Goal: Task Accomplishment & Management: Use online tool/utility

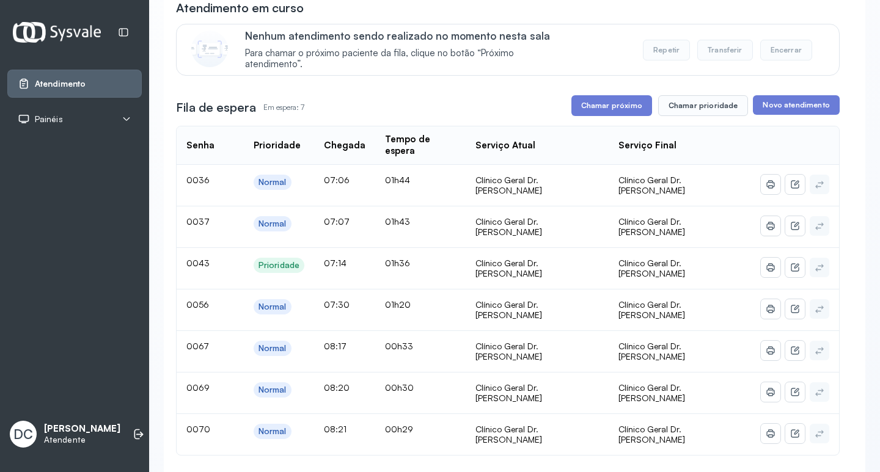
scroll to position [122, 0]
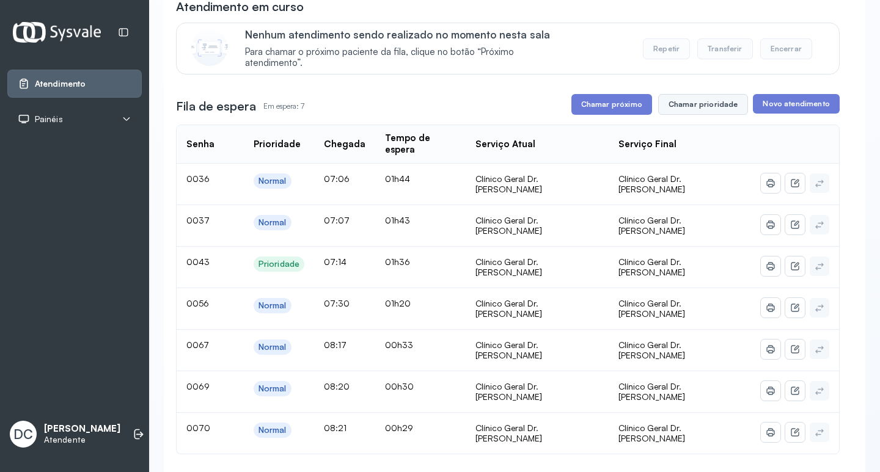
click at [690, 113] on button "Chamar prioridade" at bounding box center [703, 104] width 90 height 21
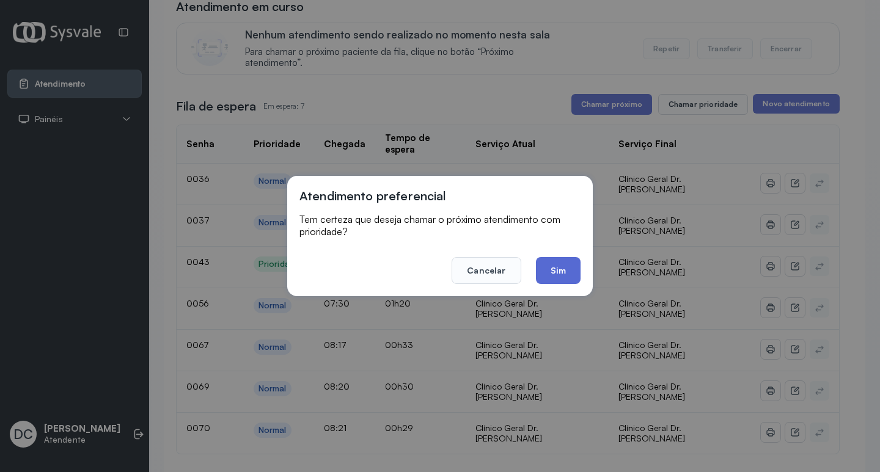
click at [546, 274] on button "Sim" at bounding box center [558, 270] width 45 height 27
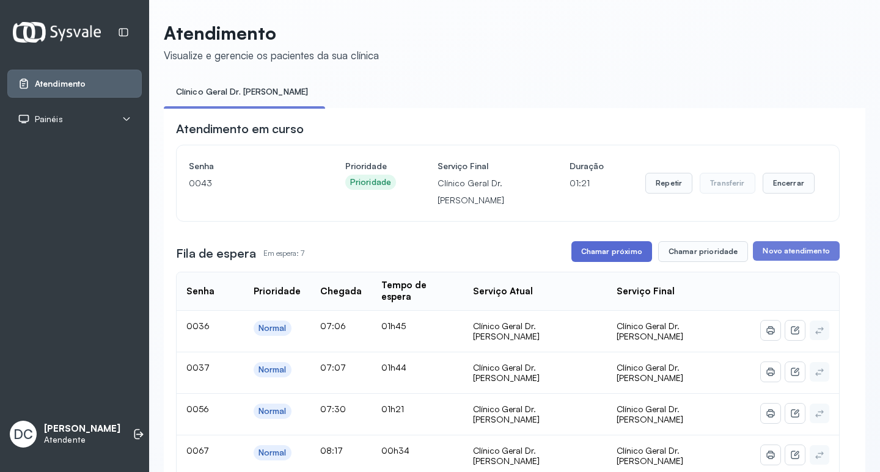
click at [601, 255] on button "Chamar próximo" at bounding box center [611, 251] width 81 height 21
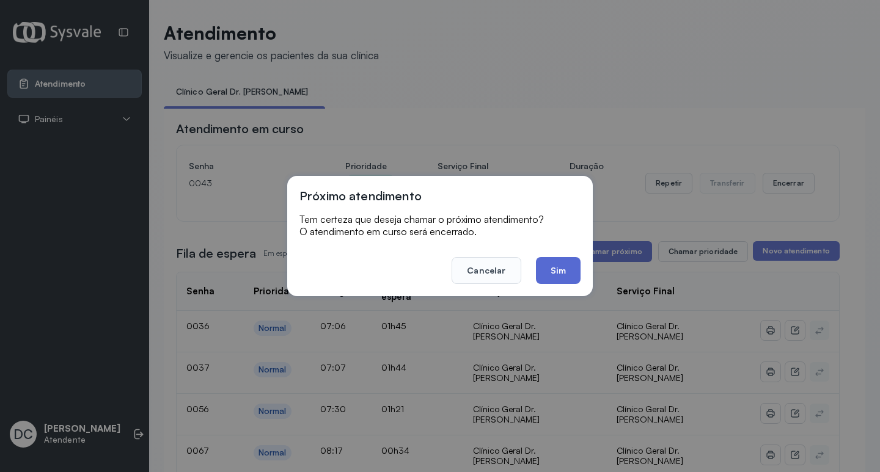
click at [564, 276] on button "Sim" at bounding box center [558, 270] width 45 height 27
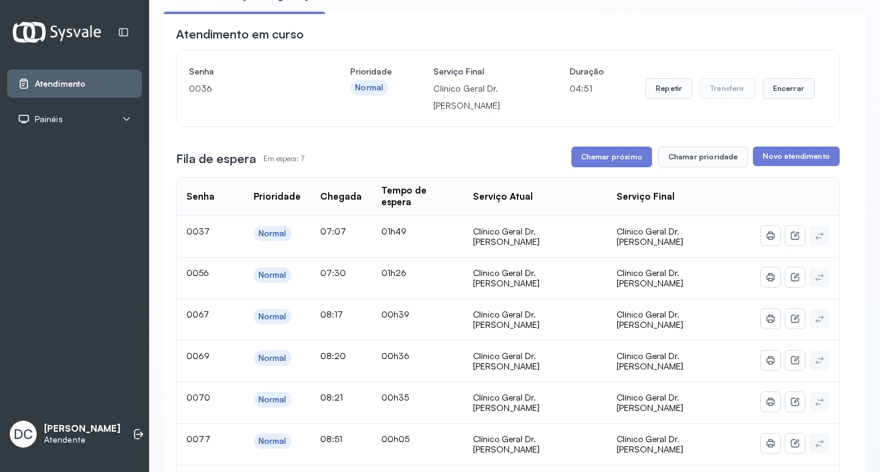
scroll to position [183, 0]
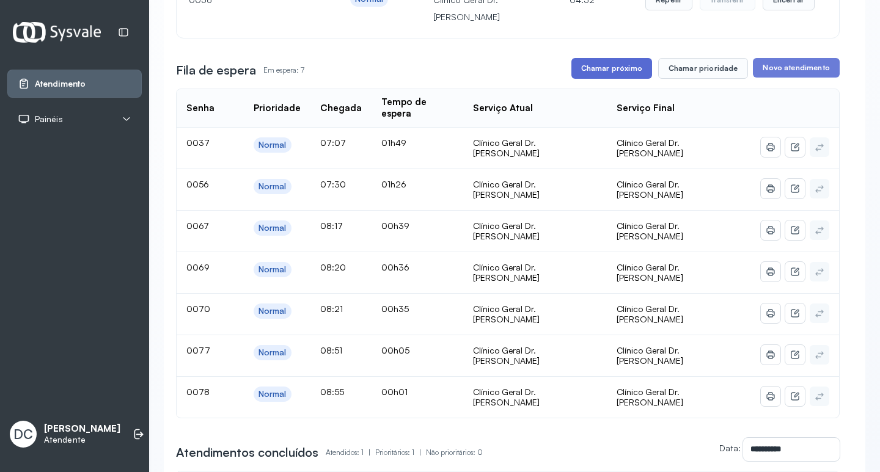
click at [600, 66] on button "Chamar próximo" at bounding box center [611, 68] width 81 height 21
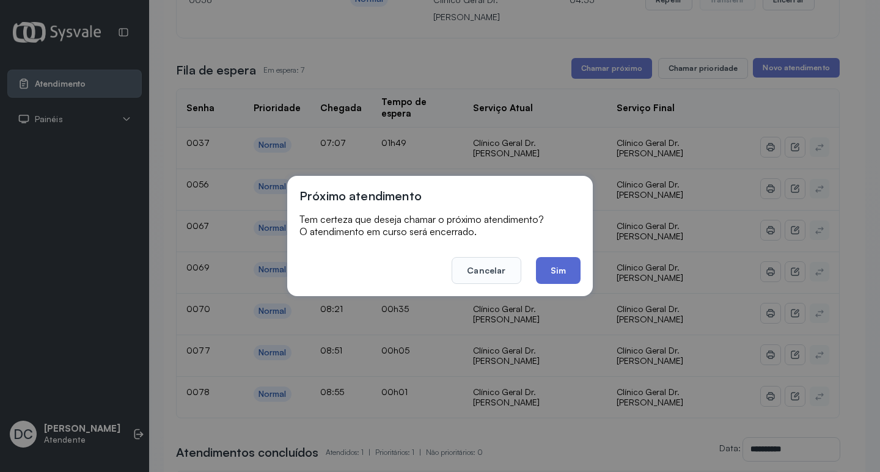
click at [549, 281] on button "Sim" at bounding box center [558, 270] width 45 height 27
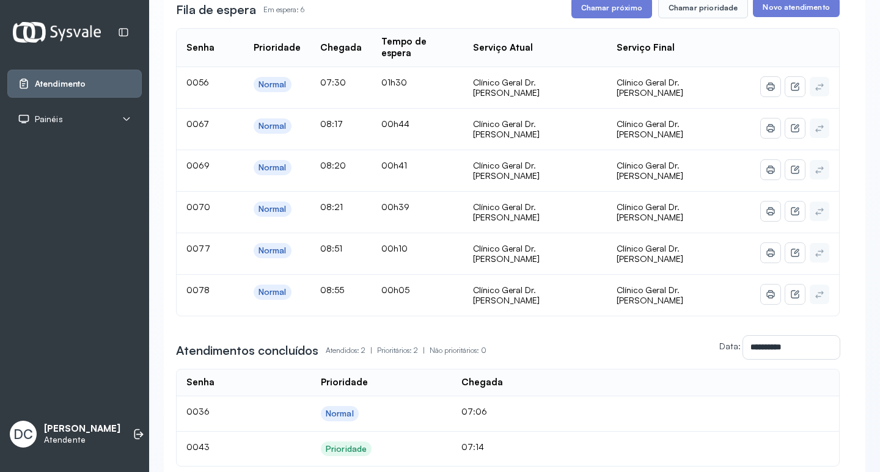
scroll to position [244, 0]
click at [598, 13] on button "Chamar próximo" at bounding box center [611, 7] width 81 height 21
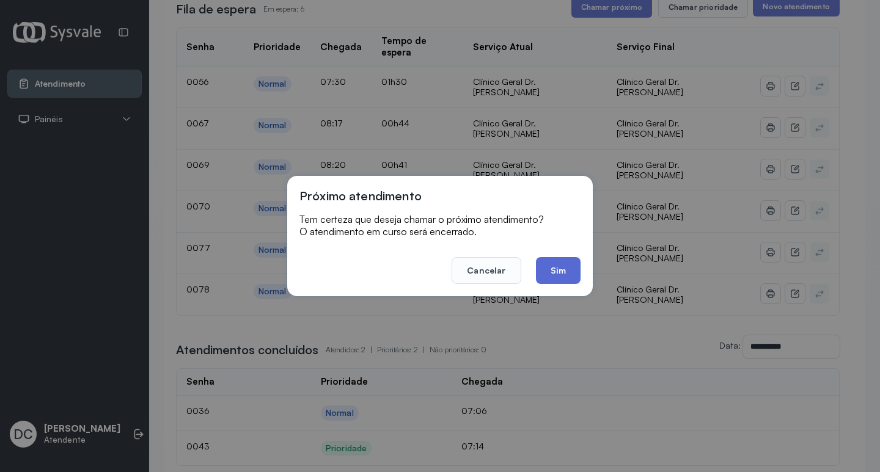
click at [570, 277] on button "Sim" at bounding box center [558, 270] width 45 height 27
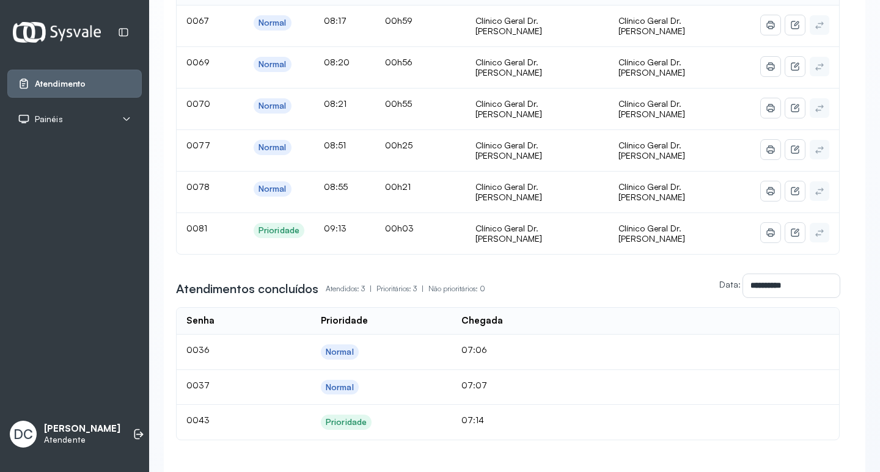
scroll to position [194, 0]
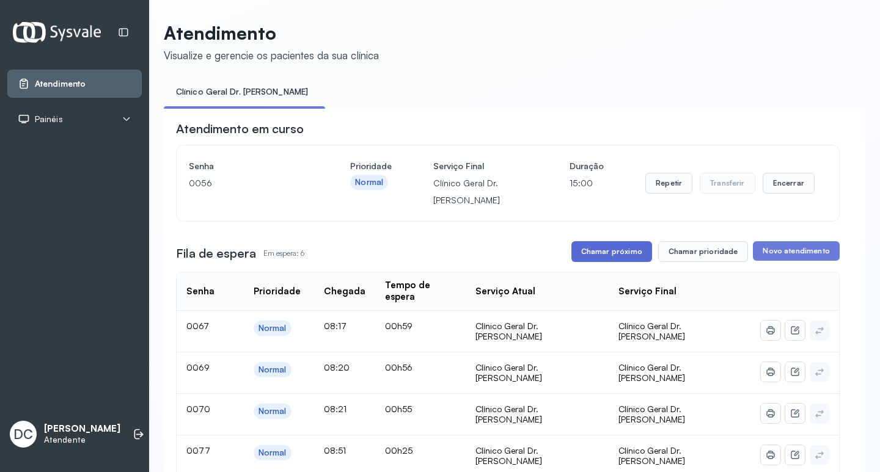
click at [611, 262] on button "Chamar próximo" at bounding box center [611, 251] width 81 height 21
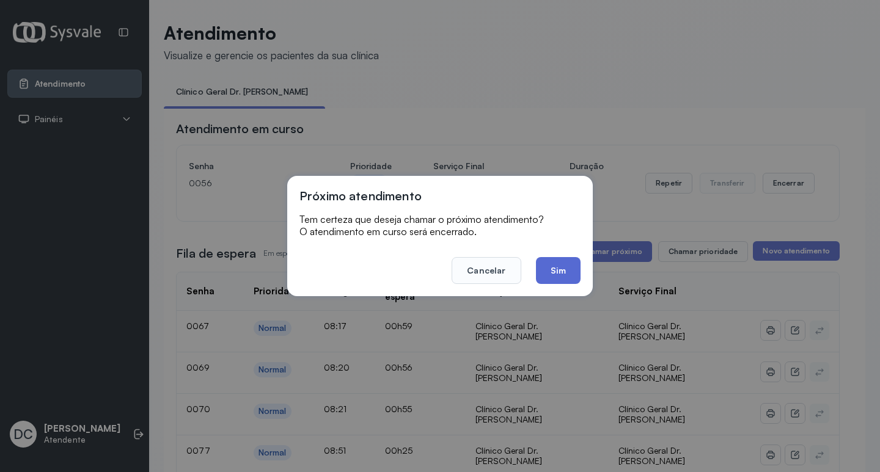
click at [555, 261] on button "Sim" at bounding box center [558, 270] width 45 height 27
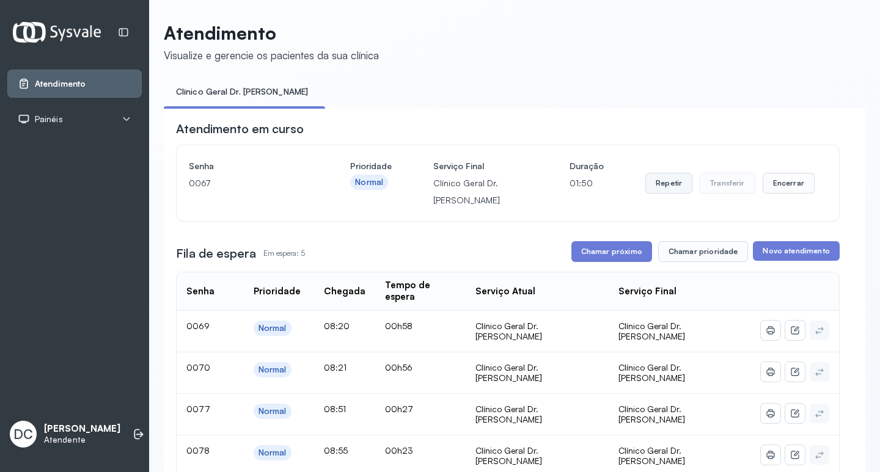
click at [669, 182] on button "Repetir" at bounding box center [668, 183] width 47 height 21
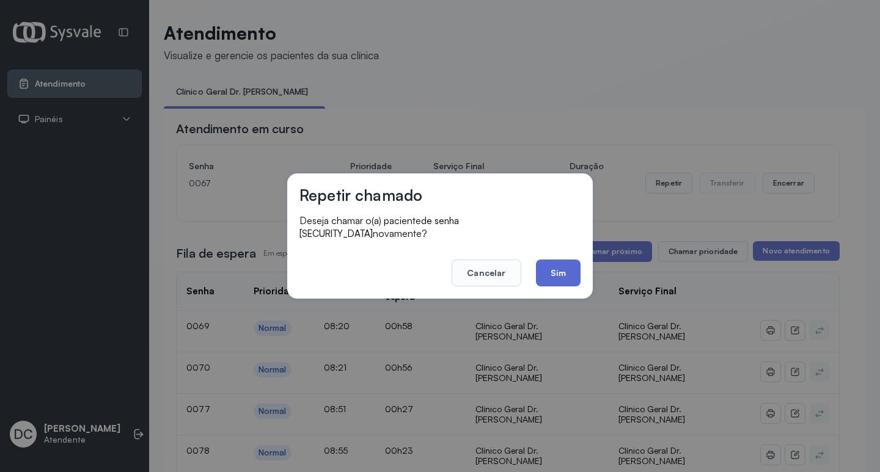
click at [564, 265] on button "Sim" at bounding box center [558, 273] width 45 height 27
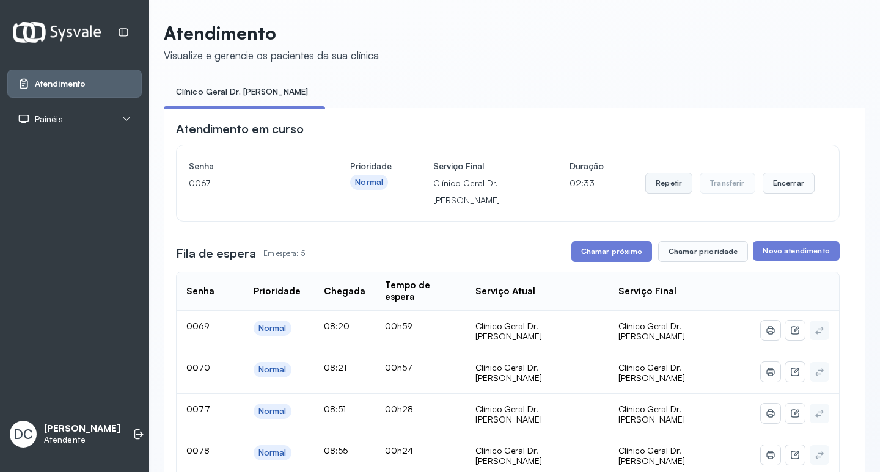
click at [671, 180] on button "Repetir" at bounding box center [668, 183] width 47 height 21
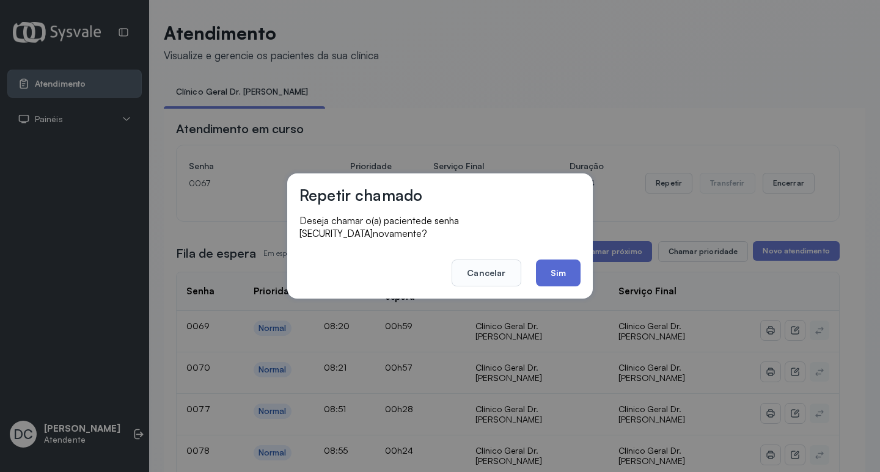
click at [575, 265] on button "Sim" at bounding box center [558, 273] width 45 height 27
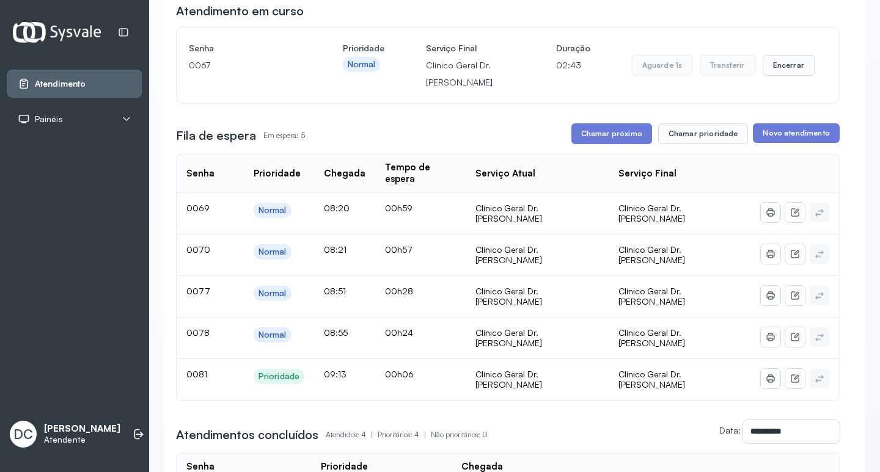
scroll to position [122, 0]
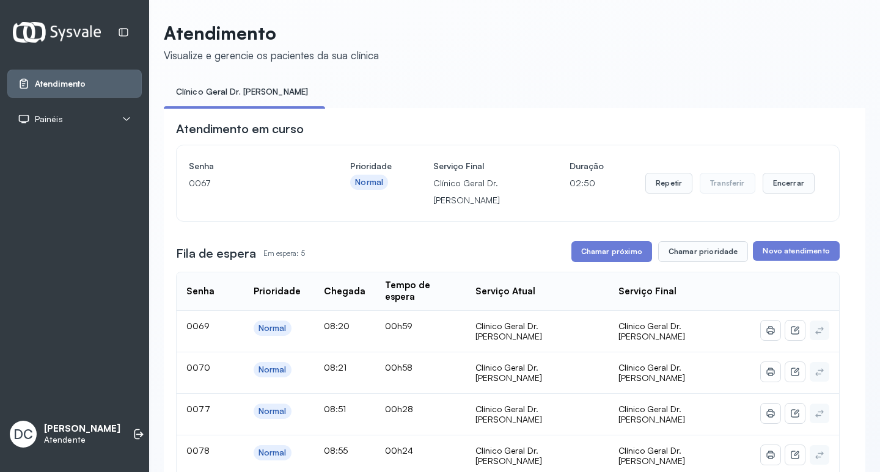
scroll to position [61, 0]
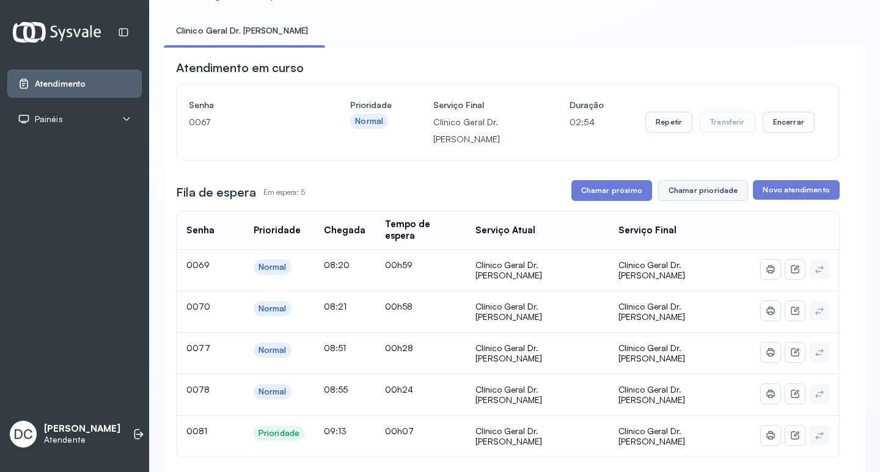
click at [665, 192] on button "Chamar prioridade" at bounding box center [703, 190] width 90 height 21
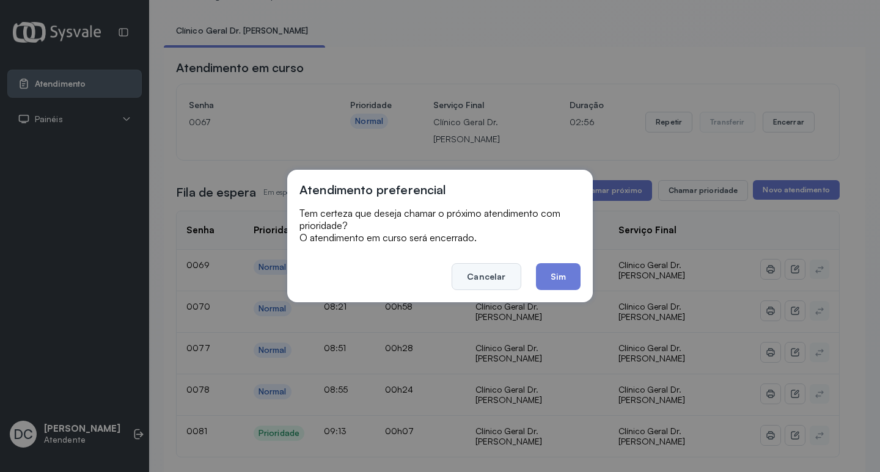
click at [478, 265] on button "Cancelar" at bounding box center [486, 276] width 69 height 27
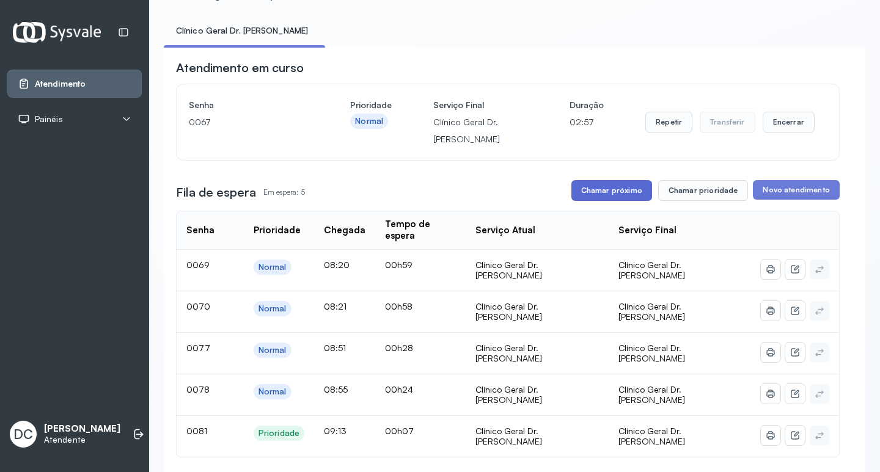
click at [617, 192] on button "Chamar próximo" at bounding box center [611, 190] width 81 height 21
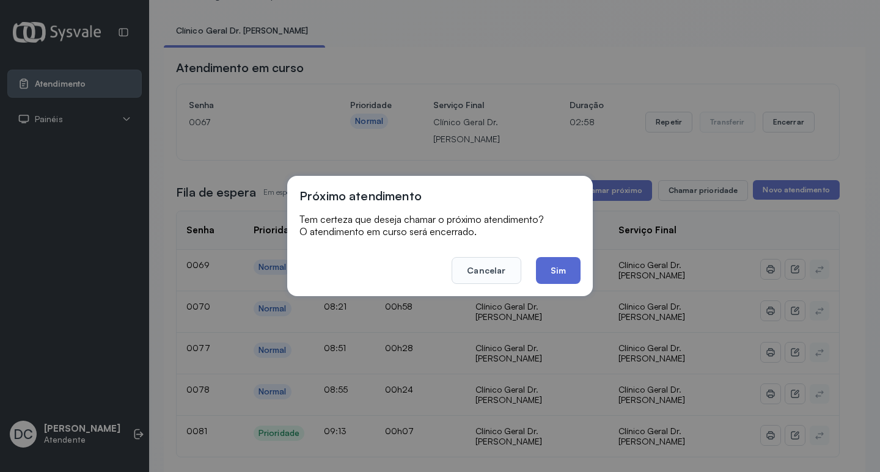
click at [556, 268] on button "Sim" at bounding box center [558, 270] width 45 height 27
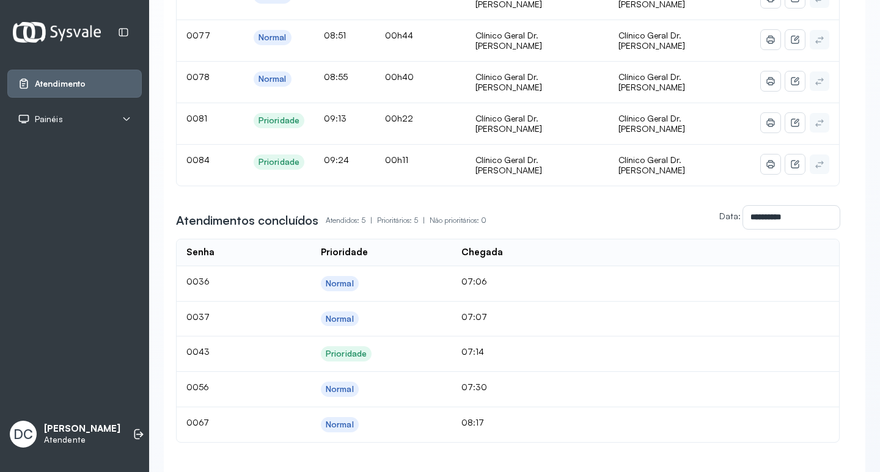
scroll to position [163, 0]
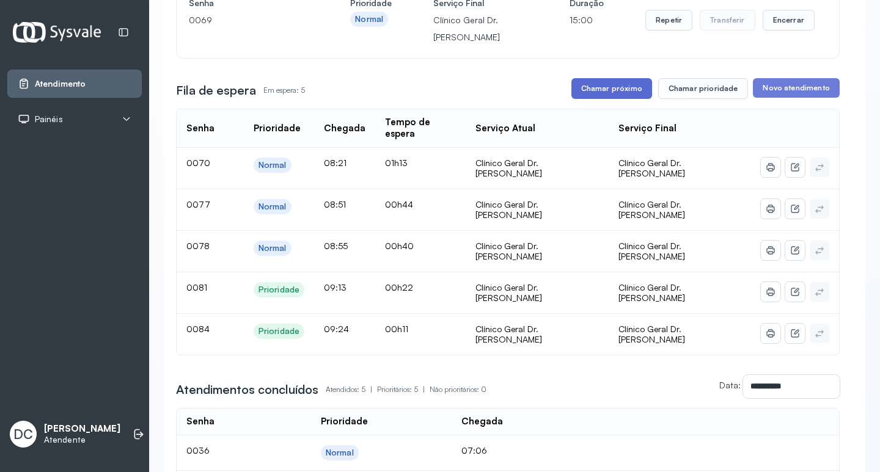
click at [629, 99] on button "Chamar próximo" at bounding box center [611, 88] width 81 height 21
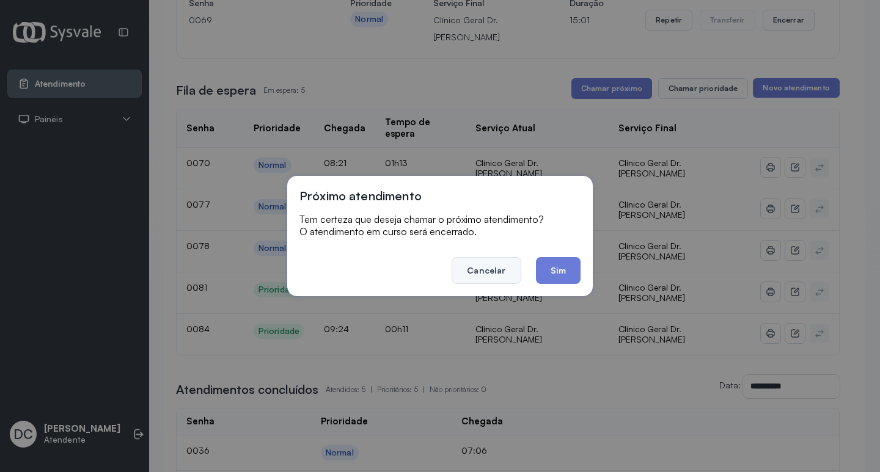
click at [498, 275] on button "Cancelar" at bounding box center [486, 270] width 69 height 27
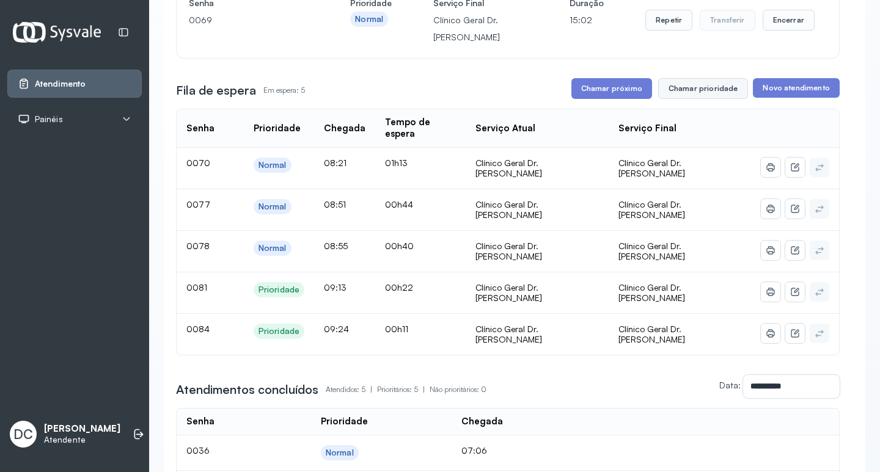
click at [698, 98] on button "Chamar prioridade" at bounding box center [703, 88] width 90 height 21
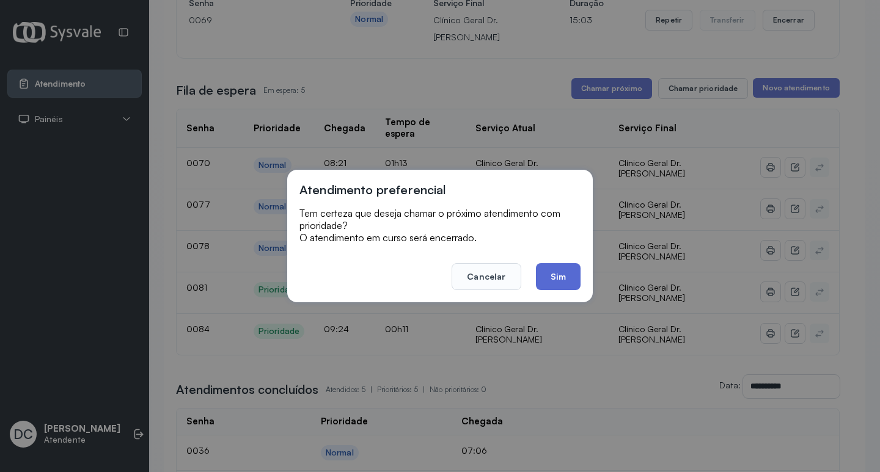
click at [557, 282] on button "Sim" at bounding box center [558, 276] width 45 height 27
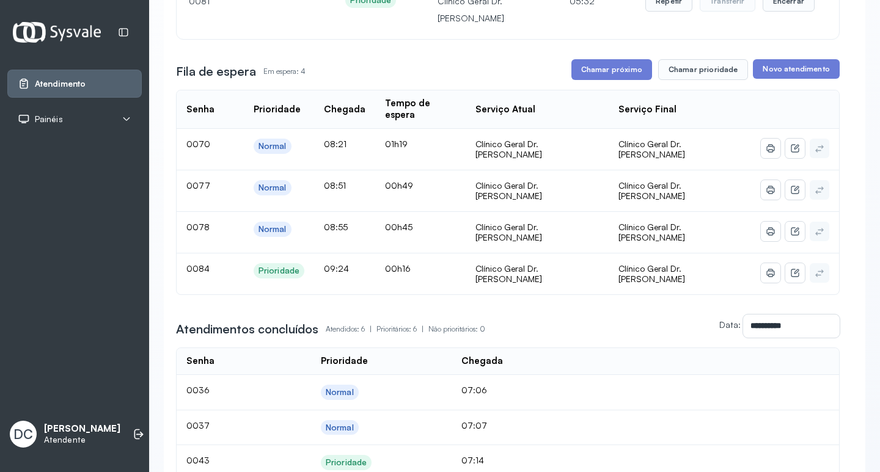
scroll to position [183, 0]
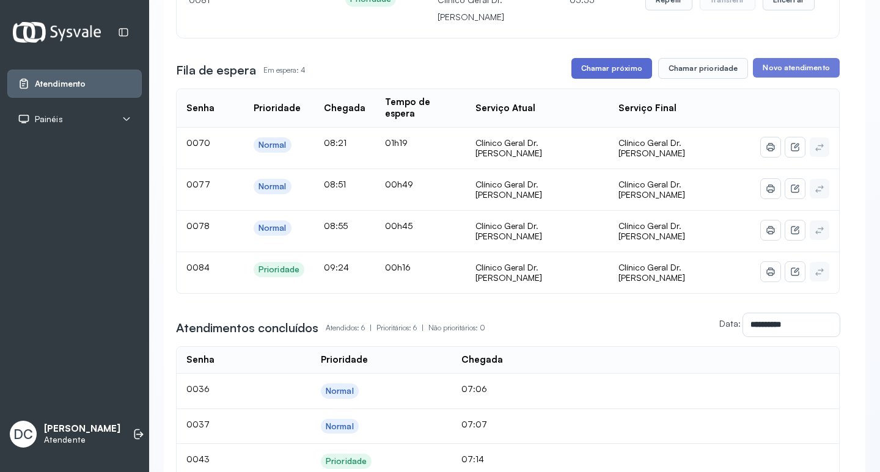
click at [602, 67] on button "Chamar próximo" at bounding box center [611, 68] width 81 height 21
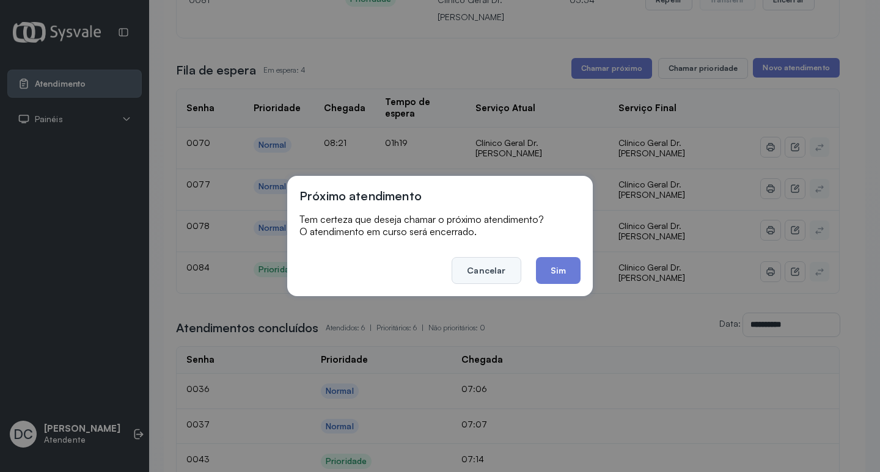
click at [483, 273] on button "Cancelar" at bounding box center [486, 270] width 69 height 27
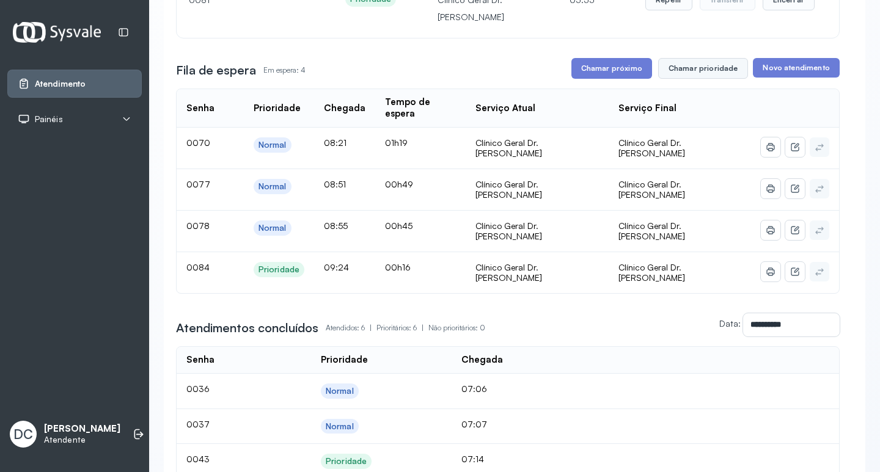
click at [686, 74] on button "Chamar prioridade" at bounding box center [703, 68] width 90 height 21
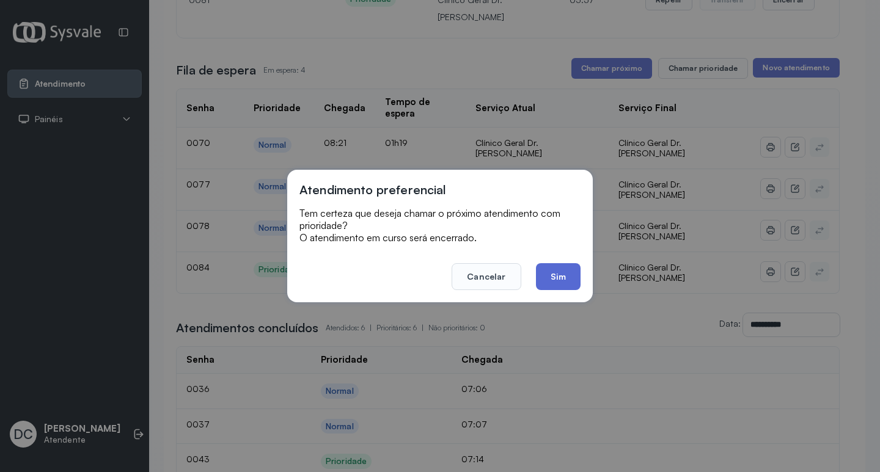
click at [557, 280] on button "Sim" at bounding box center [558, 276] width 45 height 27
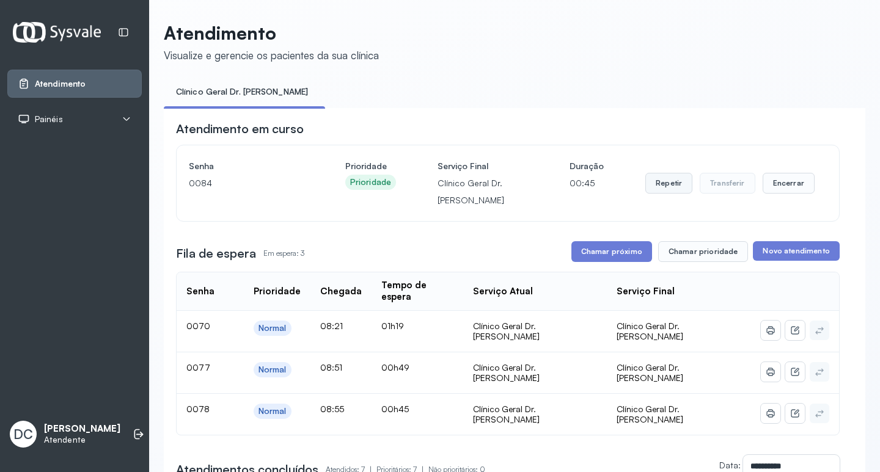
click at [663, 185] on button "Repetir" at bounding box center [668, 183] width 47 height 21
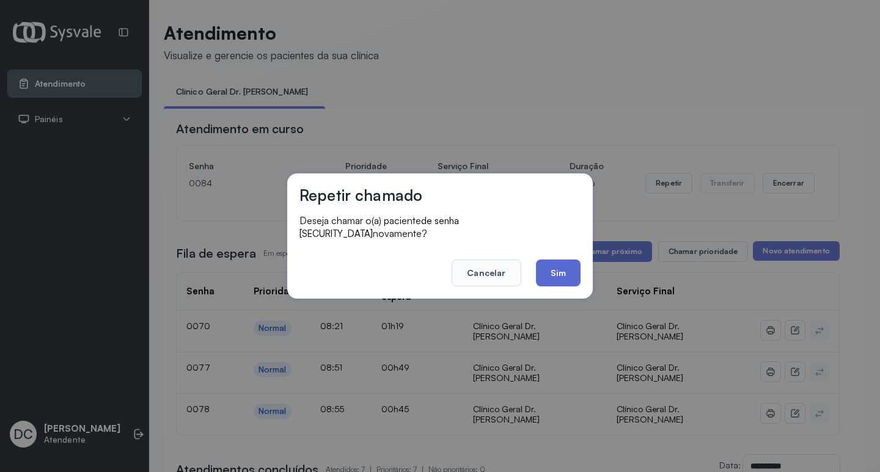
click at [563, 262] on button "Sim" at bounding box center [558, 273] width 45 height 27
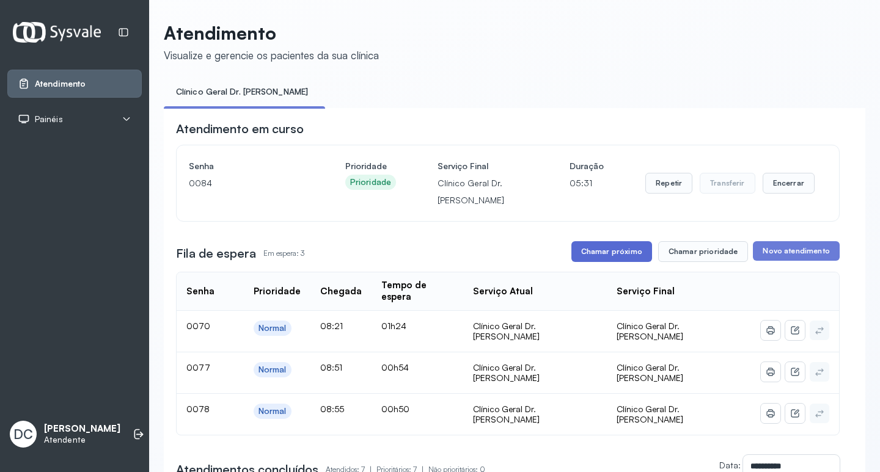
click at [607, 256] on button "Chamar próximo" at bounding box center [611, 251] width 81 height 21
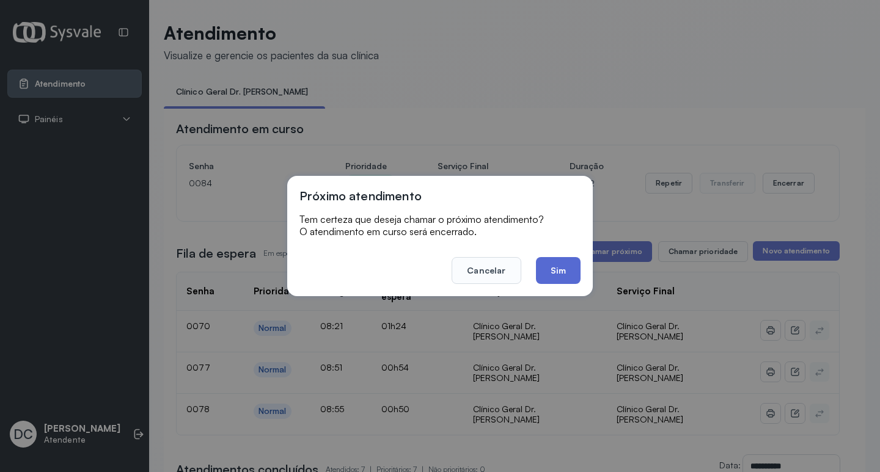
click at [546, 268] on button "Sim" at bounding box center [558, 270] width 45 height 27
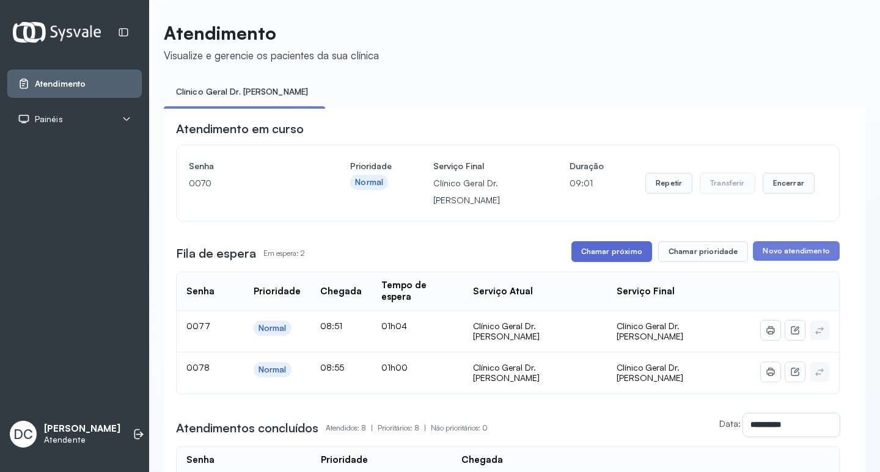
click at [604, 255] on button "Chamar próximo" at bounding box center [611, 251] width 81 height 21
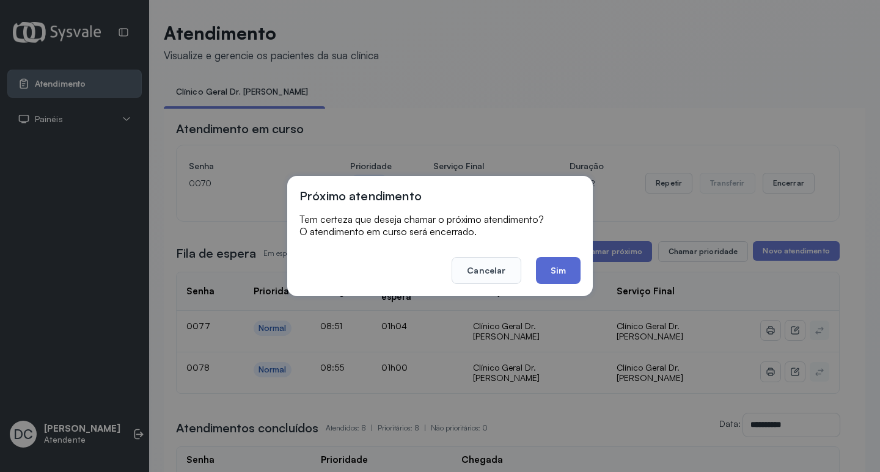
click at [560, 276] on button "Sim" at bounding box center [558, 270] width 45 height 27
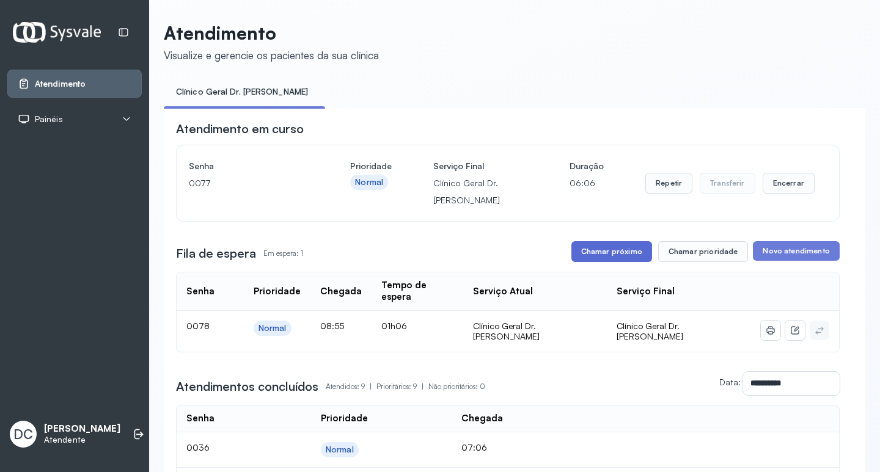
click at [614, 258] on button "Chamar próximo" at bounding box center [611, 251] width 81 height 21
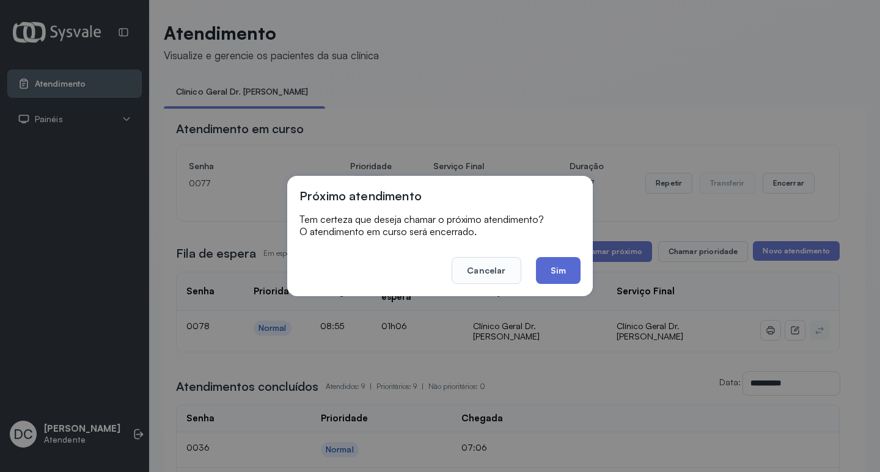
click at [567, 271] on button "Sim" at bounding box center [558, 270] width 45 height 27
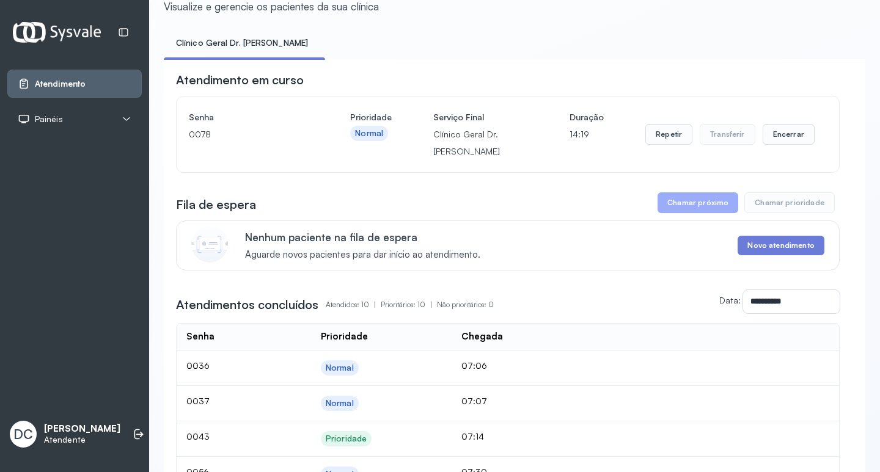
scroll to position [122, 0]
